Goal: Information Seeking & Learning: Learn about a topic

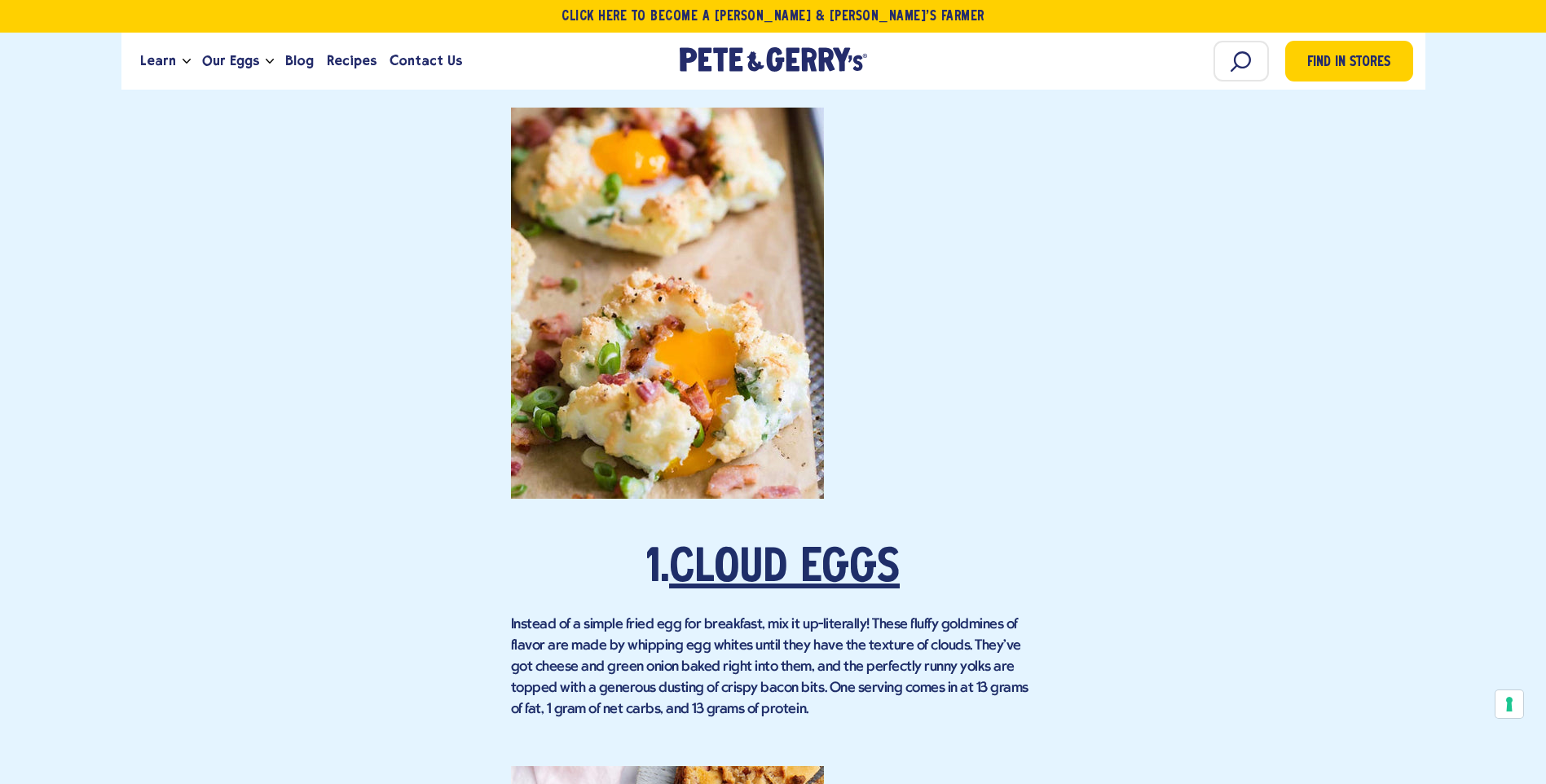
scroll to position [1303, 0]
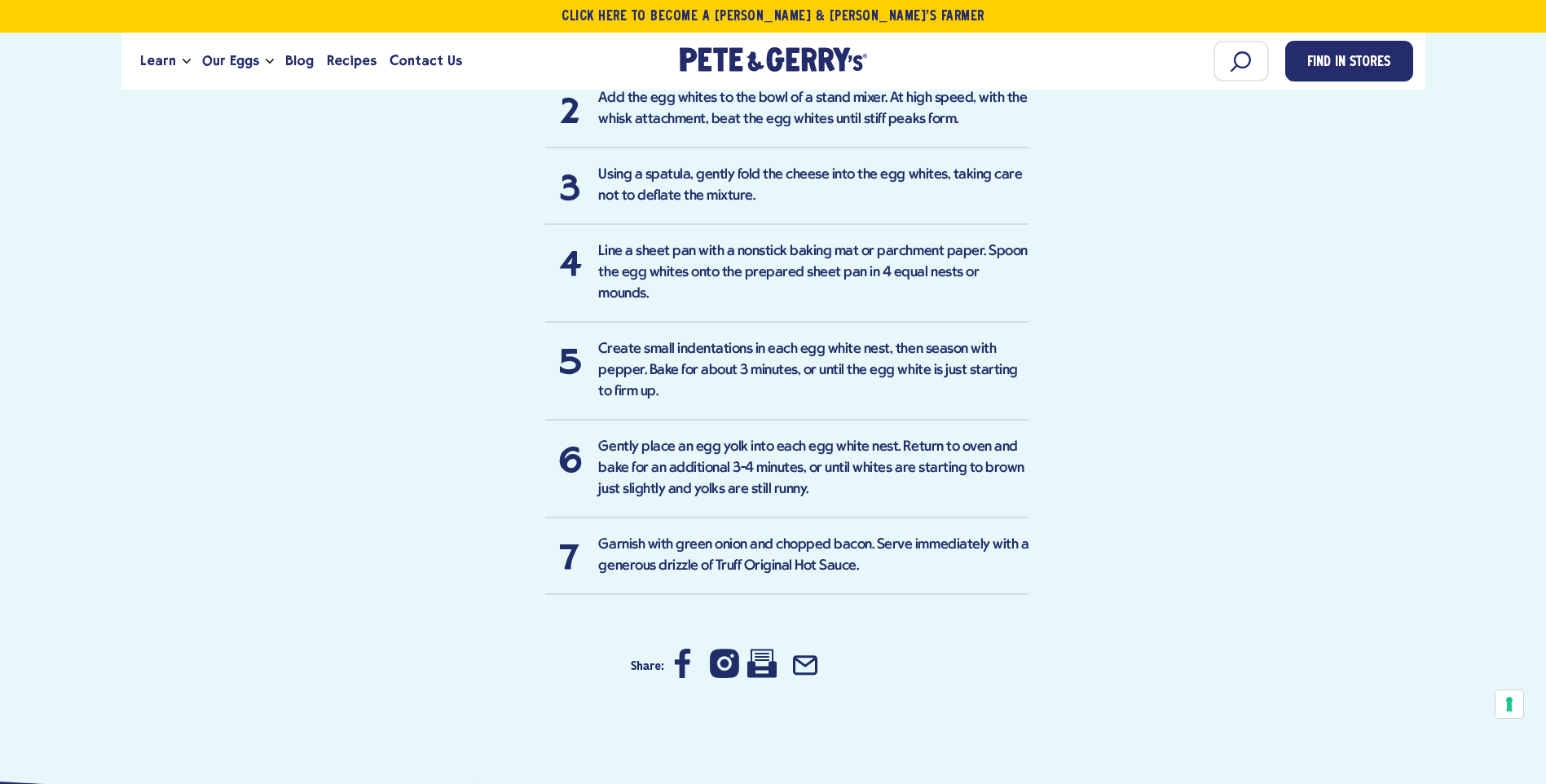
scroll to position [1303, 0]
